Goal: Task Accomplishment & Management: Use online tool/utility

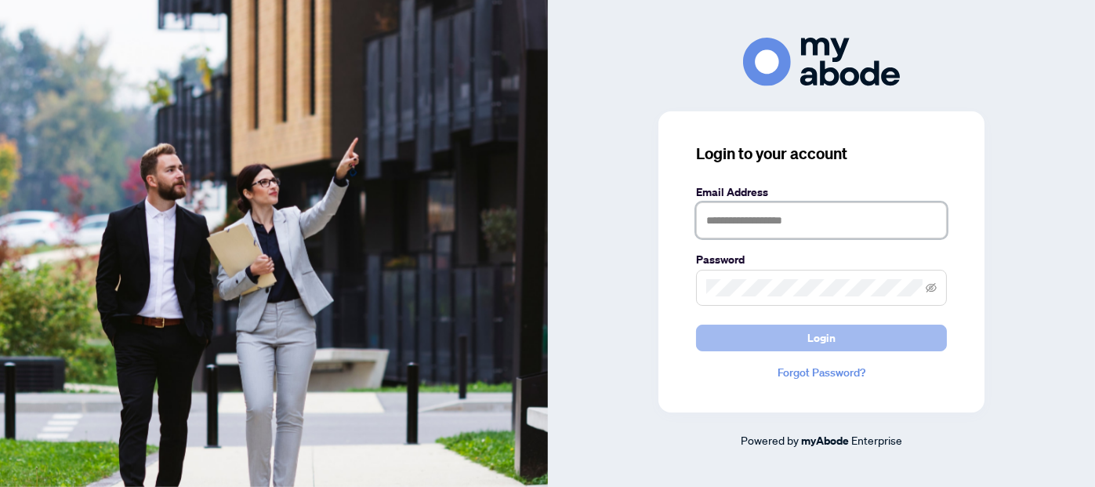
type input "**********"
click at [836, 335] on button "Login" at bounding box center [821, 337] width 251 height 27
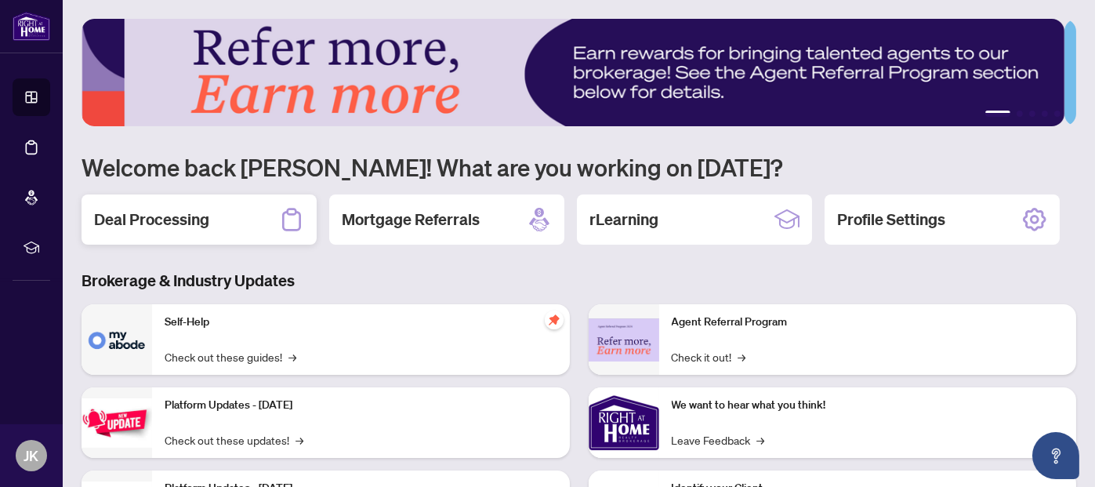
click at [161, 220] on h2 "Deal Processing" at bounding box center [151, 219] width 115 height 22
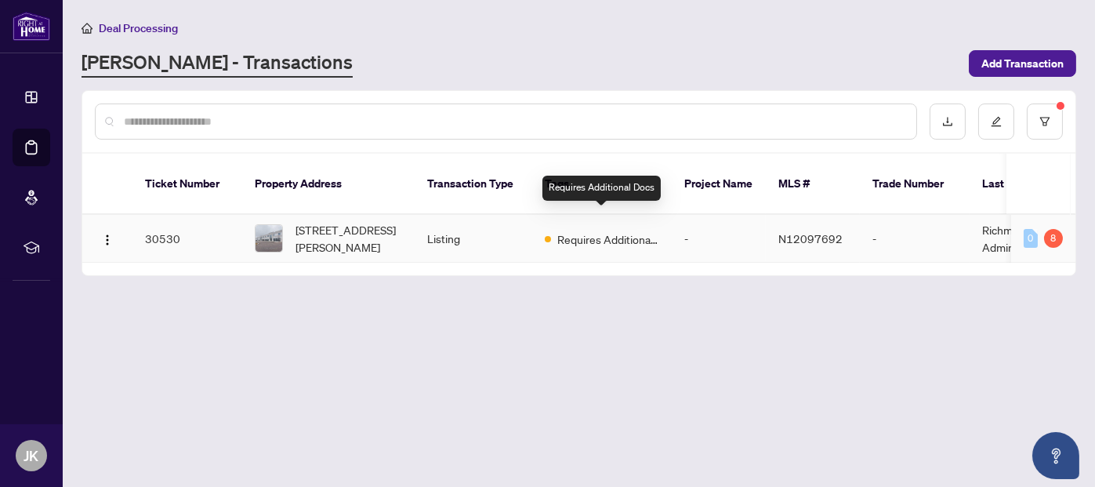
click at [618, 230] on span "Requires Additional Docs" at bounding box center [608, 238] width 102 height 17
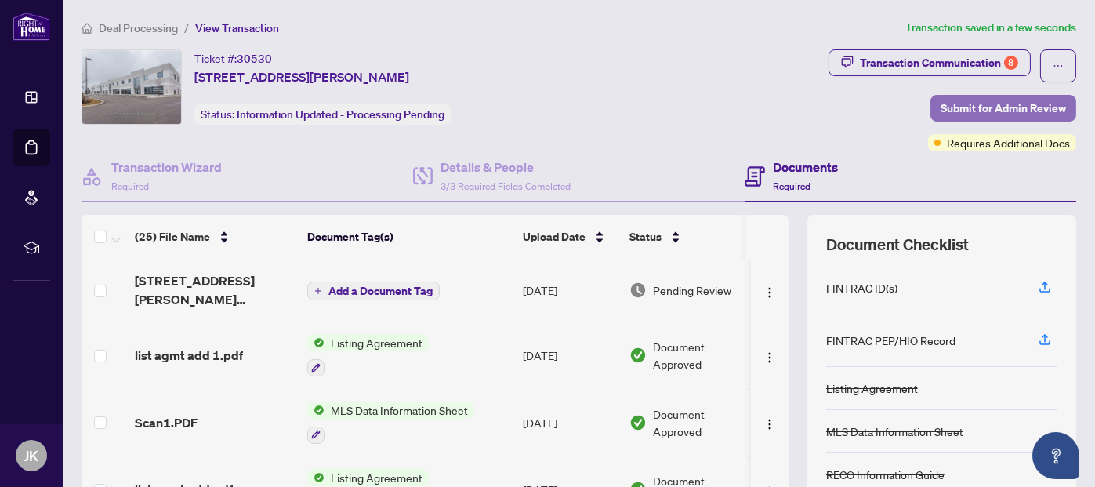
click at [1020, 101] on span "Submit for Admin Review" at bounding box center [1002, 108] width 125 height 25
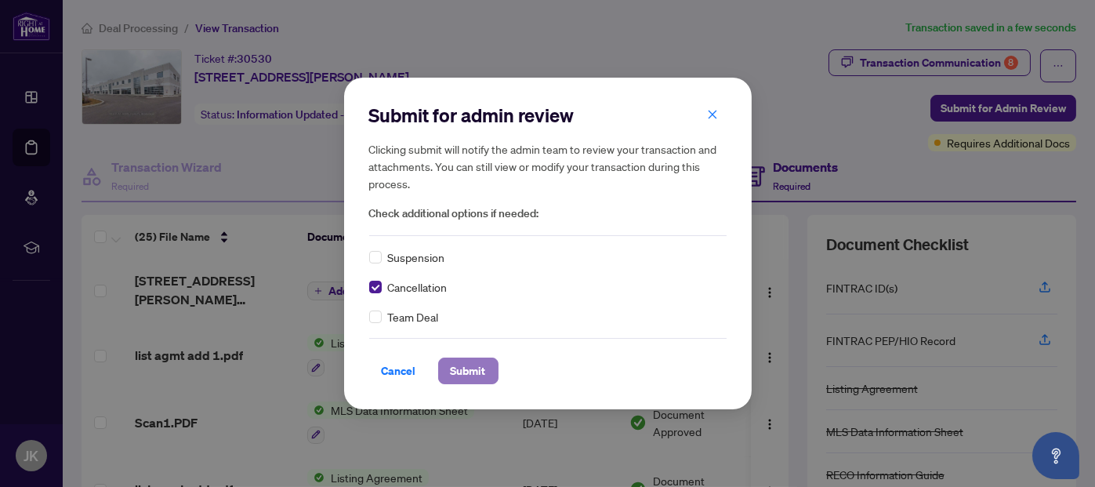
click at [465, 373] on span "Submit" at bounding box center [468, 370] width 35 height 25
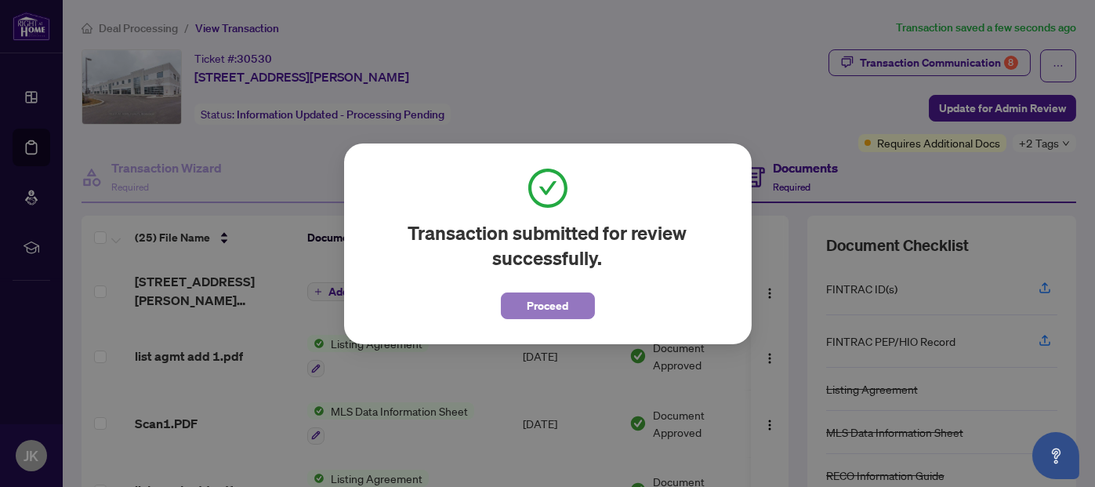
click at [558, 306] on span "Proceed" at bounding box center [548, 305] width 42 height 25
